Goal: Find contact information: Find contact information

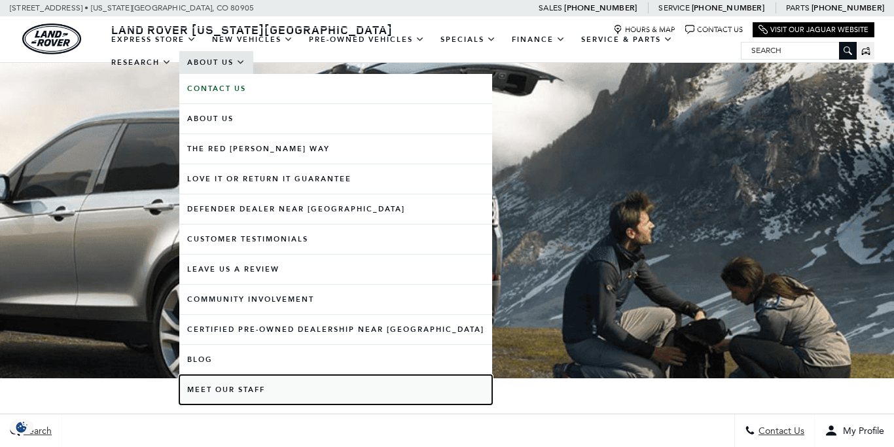
click at [252, 388] on link "Meet Our Staff" at bounding box center [335, 389] width 313 height 29
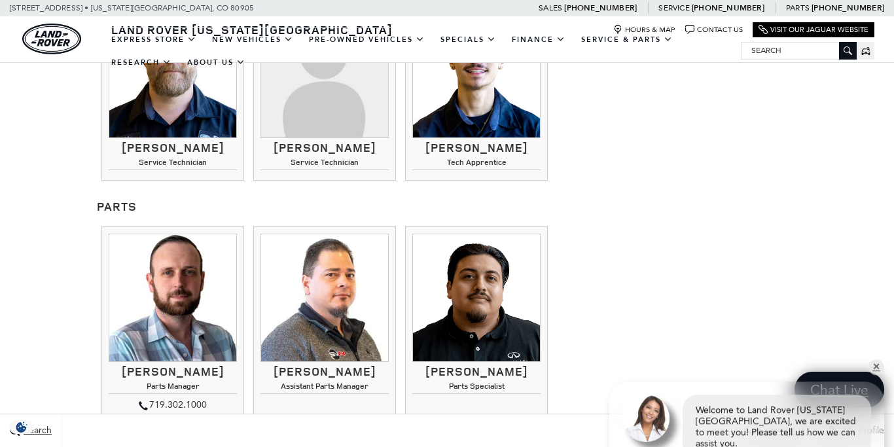
scroll to position [2325, 0]
